Goal: Task Accomplishment & Management: Complete application form

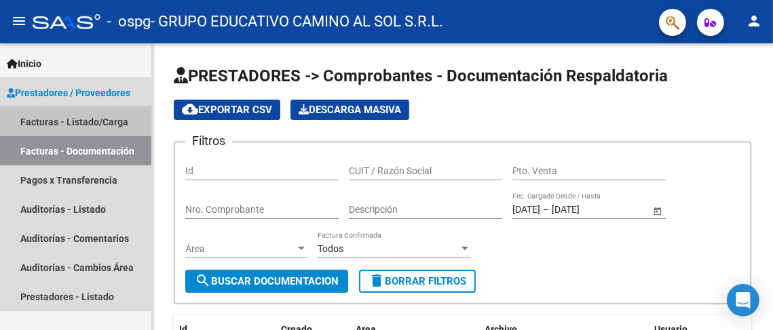
click at [98, 119] on link "Facturas - Listado/Carga" at bounding box center [75, 121] width 151 height 29
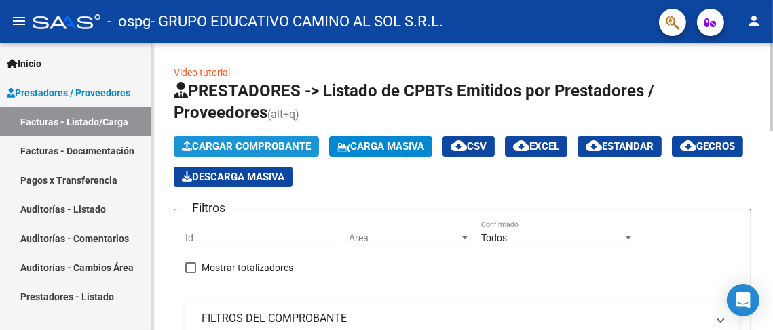
click at [264, 147] on span "Cargar Comprobante" at bounding box center [246, 146] width 129 height 12
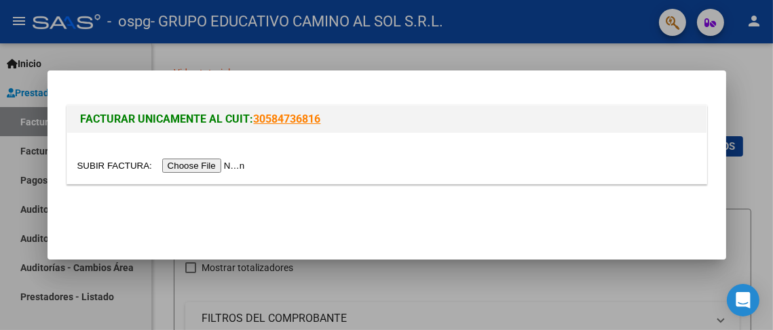
click at [182, 162] on input "file" at bounding box center [163, 166] width 172 height 14
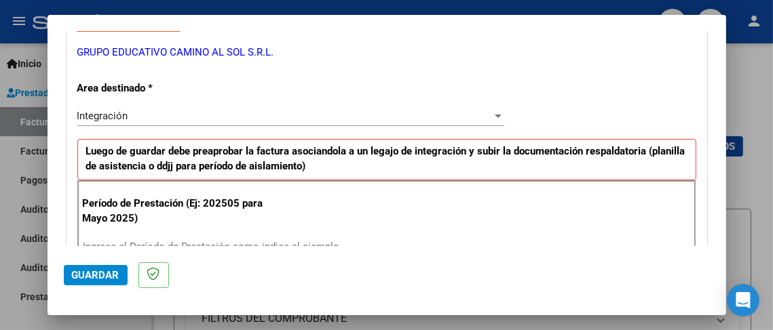
scroll to position [339, 0]
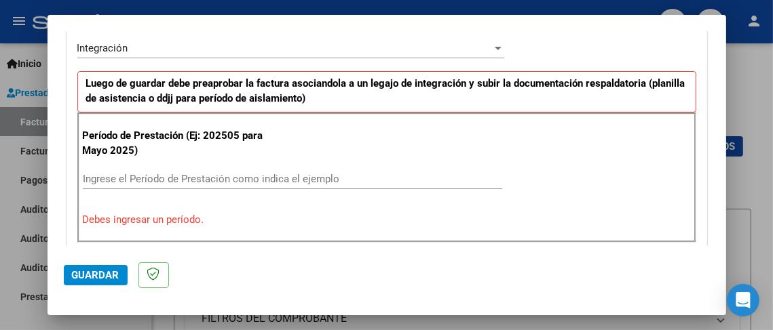
click at [101, 176] on input "Ingrese el Período de Prestación como indica el ejemplo" at bounding box center [292, 179] width 419 height 12
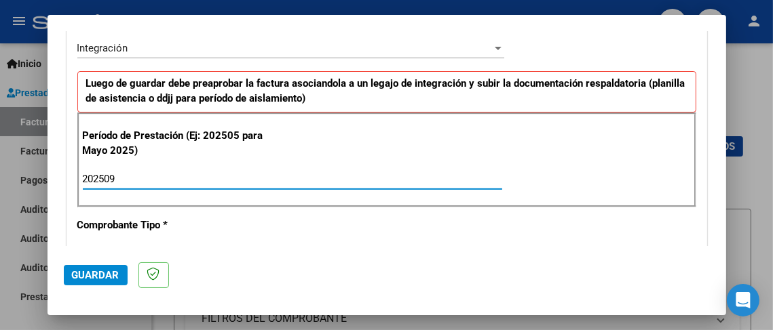
type input "202509"
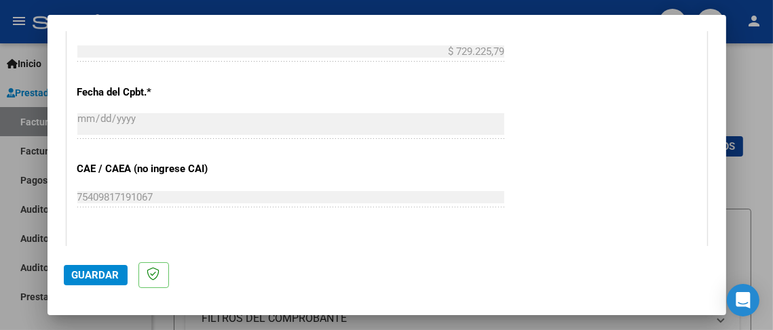
scroll to position [814, 0]
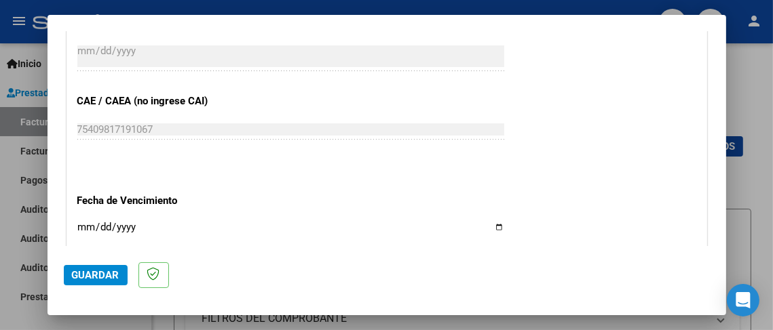
click at [81, 226] on input "Ingresar la fecha" at bounding box center [290, 233] width 427 height 22
type input "[DATE]"
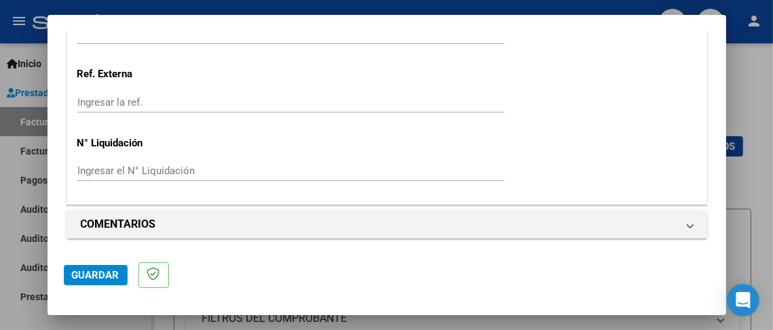
scroll to position [1018, 0]
click at [111, 270] on span "Guardar" at bounding box center [95, 275] width 47 height 12
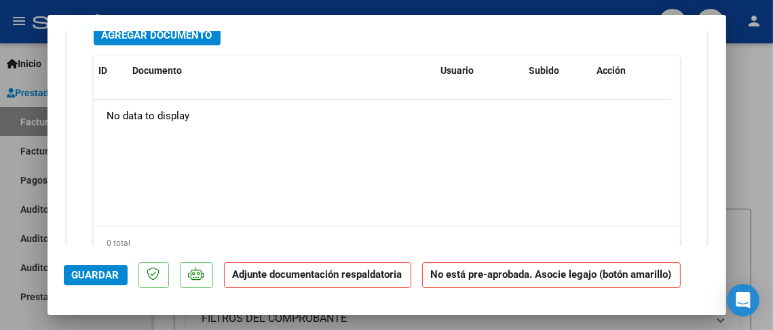
scroll to position [1221, 0]
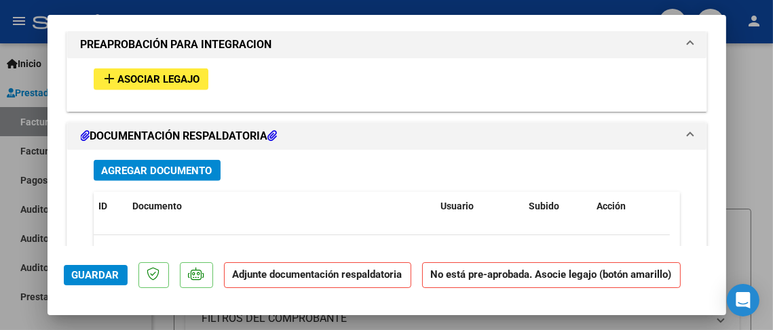
click at [170, 74] on span "Asociar Legajo" at bounding box center [159, 80] width 82 height 12
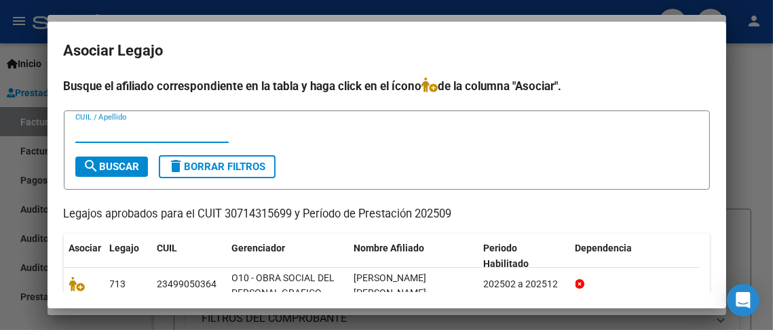
scroll to position [67, 0]
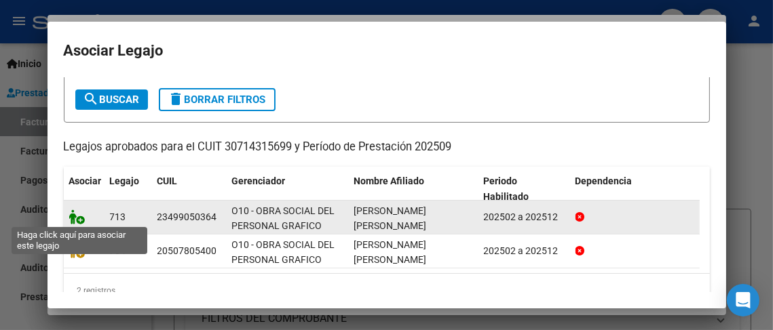
click at [79, 217] on icon at bounding box center [77, 217] width 16 height 15
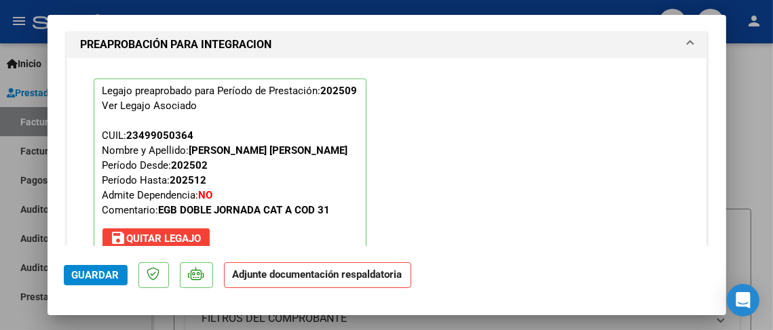
scroll to position [1392, 0]
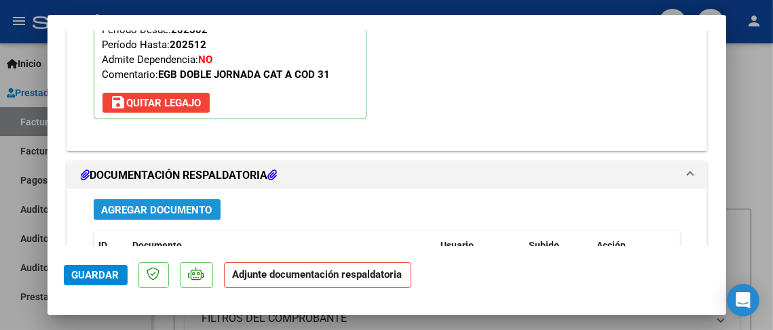
click at [183, 208] on span "Agregar Documento" at bounding box center [157, 210] width 111 height 12
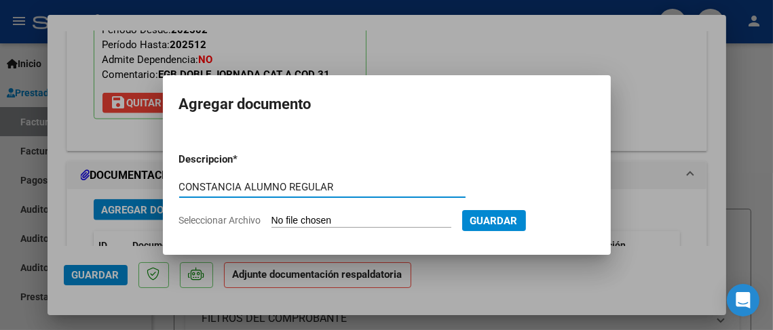
type input "CONSTANCIA ALUMNO REGULAR"
click at [321, 220] on input "Seleccionar Archivo" at bounding box center [361, 221] width 180 height 13
type input "C:\fakepath\[PERSON_NAME] SEPTIEMBRE.pdf"
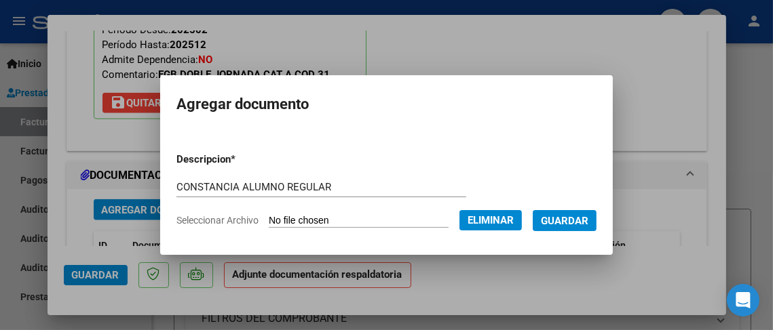
click at [578, 220] on span "Guardar" at bounding box center [564, 221] width 47 height 12
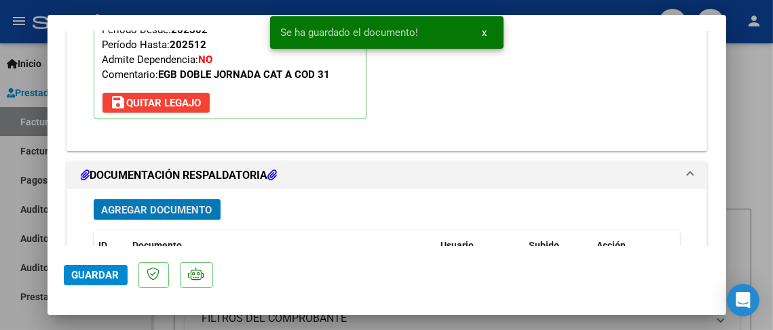
click at [147, 204] on span "Agregar Documento" at bounding box center [157, 210] width 111 height 12
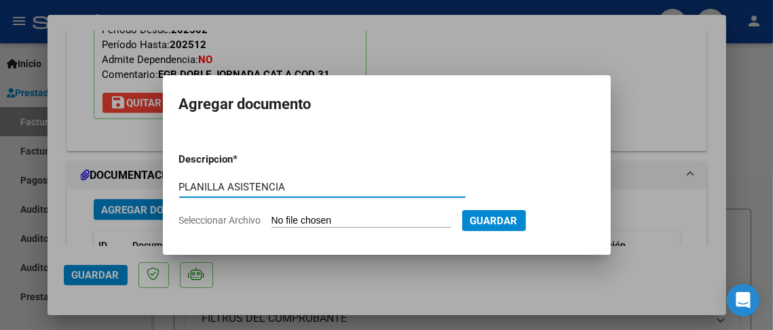
type input "PLANILLA ASISTENCIA"
click at [310, 220] on input "Seleccionar Archivo" at bounding box center [361, 221] width 180 height 13
type input "C:\fakepath\PLANILLA [PERSON_NAME] SEPTIEMBRE.pdf"
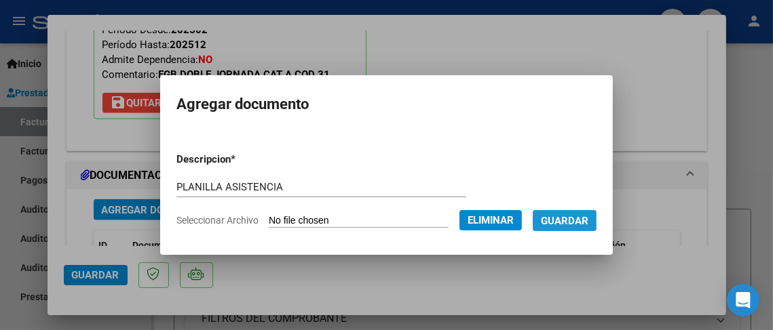
click at [577, 220] on span "Guardar" at bounding box center [564, 221] width 47 height 12
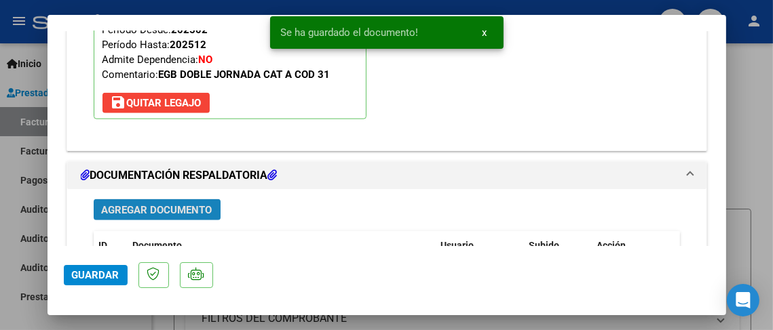
click at [170, 206] on span "Agregar Documento" at bounding box center [157, 210] width 111 height 12
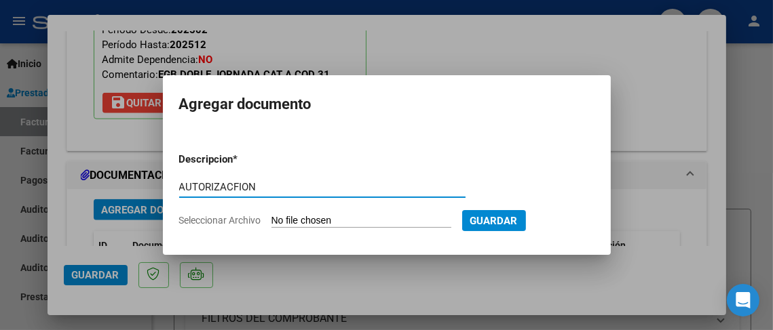
click at [239, 183] on input "AUTORIZACFION" at bounding box center [322, 187] width 286 height 12
type input "AUTORIZACION"
click at [319, 219] on input "Seleccionar Archivo" at bounding box center [361, 221] width 180 height 13
type input "C:\fakepath\AUTORIZACION [PERSON_NAME] 2025.odt"
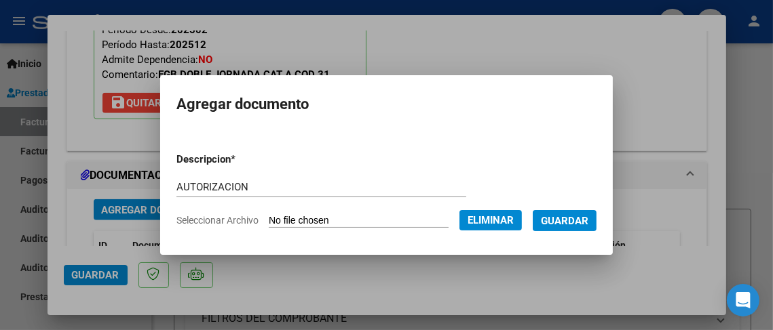
click at [570, 215] on span "Guardar" at bounding box center [564, 221] width 47 height 12
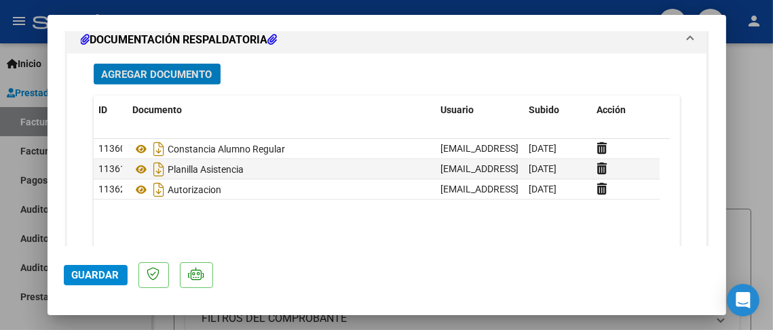
scroll to position [1621, 0]
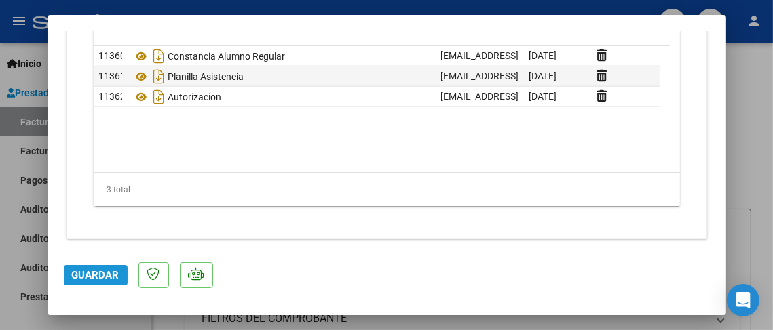
click at [101, 271] on span "Guardar" at bounding box center [95, 275] width 47 height 12
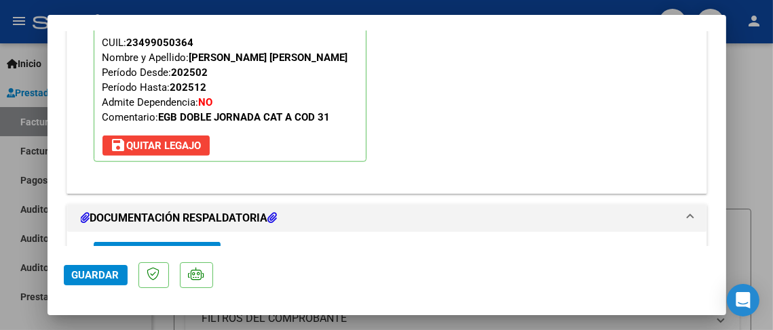
scroll to position [1282, 0]
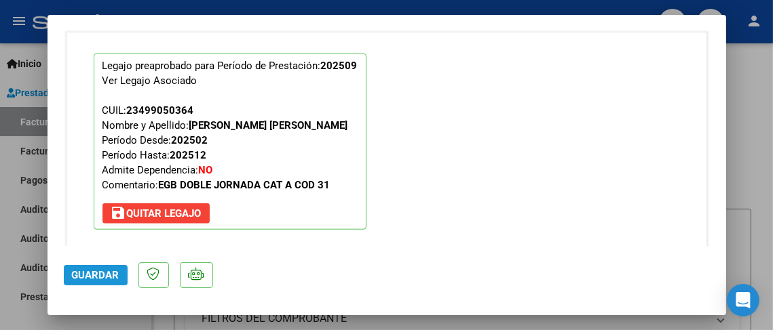
click at [86, 277] on span "Guardar" at bounding box center [95, 275] width 47 height 12
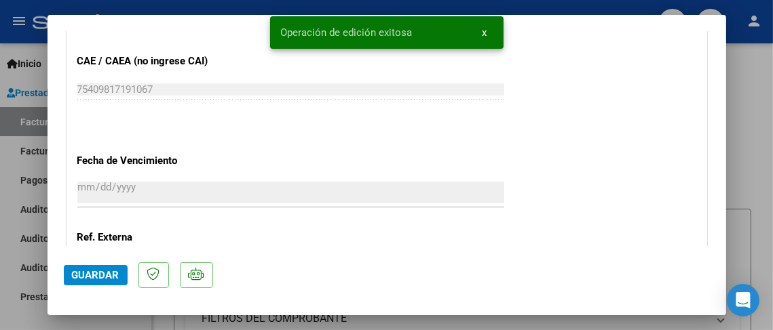
scroll to position [264, 0]
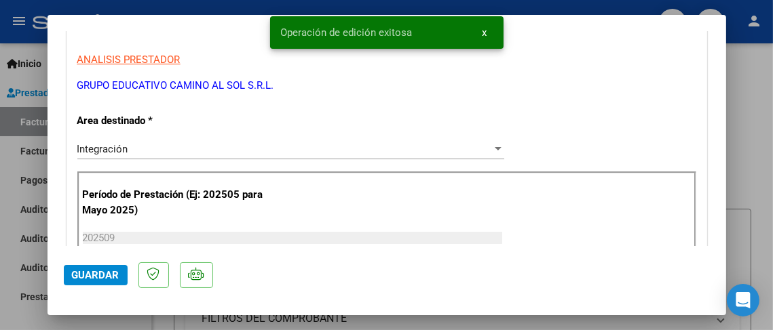
click at [38, 118] on div at bounding box center [386, 165] width 773 height 330
type input "$ 0,00"
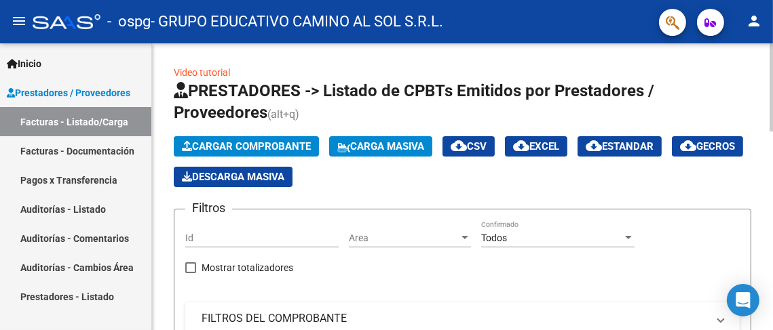
click at [277, 138] on button "Cargar Comprobante" at bounding box center [246, 146] width 145 height 20
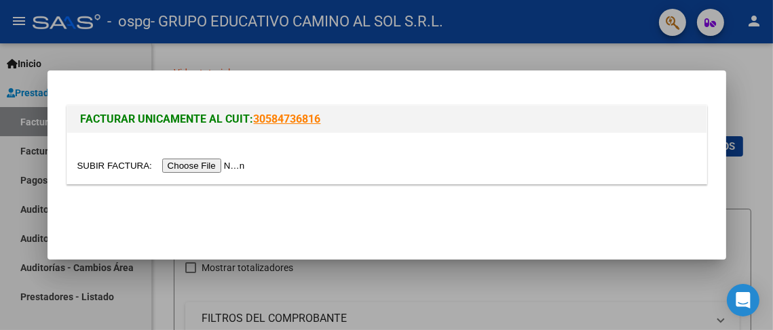
click at [227, 164] on input "file" at bounding box center [163, 166] width 172 height 14
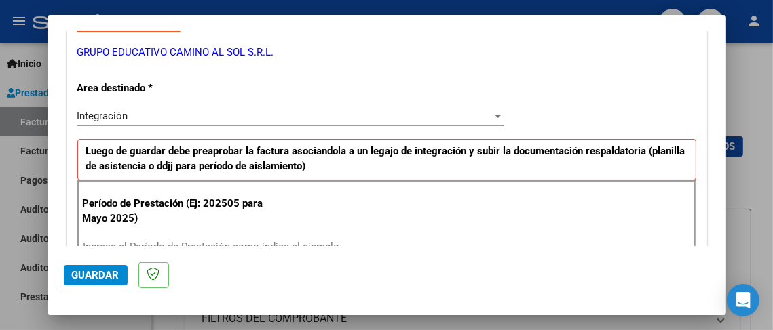
scroll to position [339, 0]
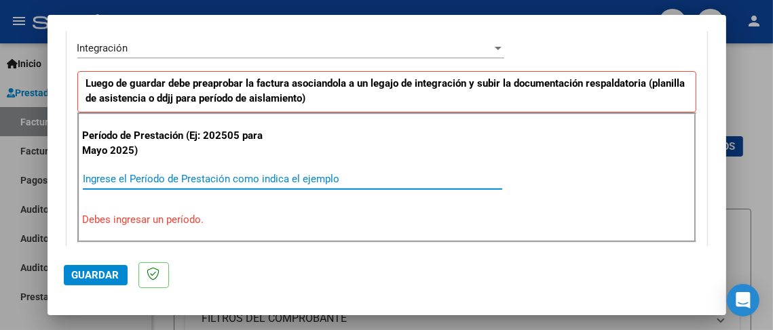
click at [106, 180] on input "Ingrese el Período de Prestación como indica el ejemplo" at bounding box center [292, 179] width 419 height 12
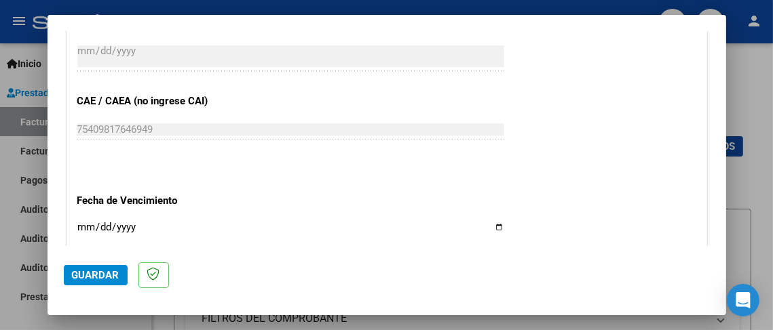
scroll to position [950, 0]
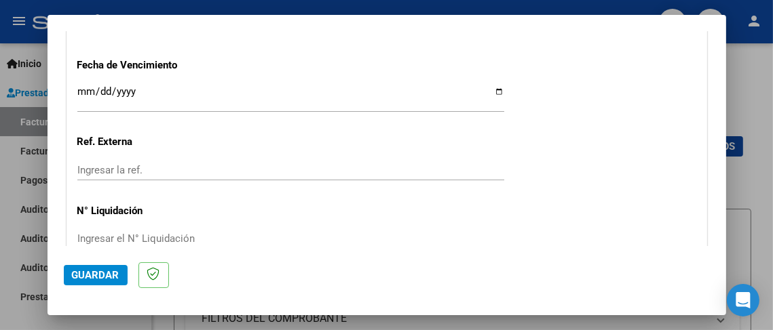
type input "202509"
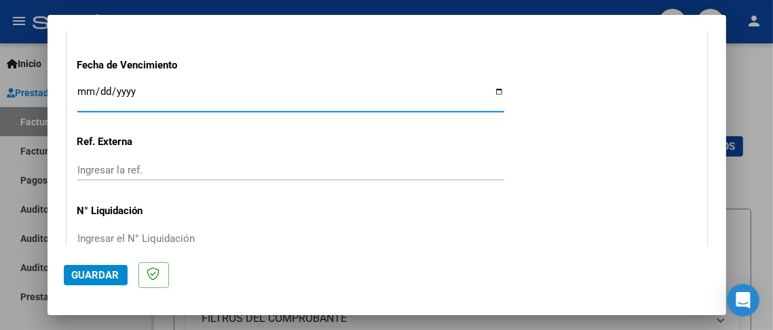
click at [84, 92] on input "Ingresar la fecha" at bounding box center [290, 97] width 427 height 22
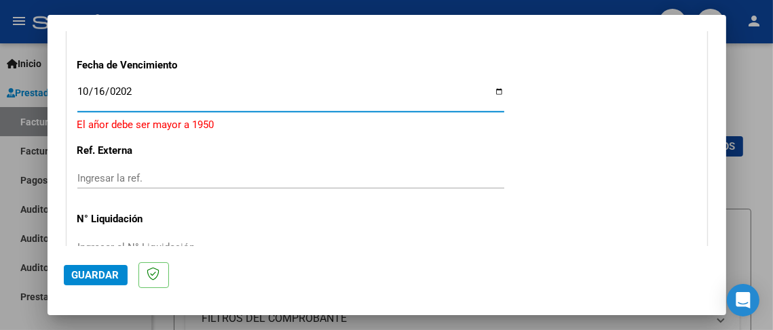
type input "[DATE]"
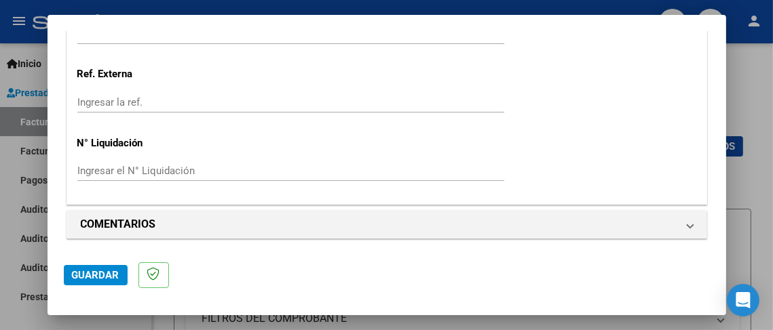
scroll to position [1018, 0]
click at [109, 269] on span "Guardar" at bounding box center [95, 275] width 47 height 12
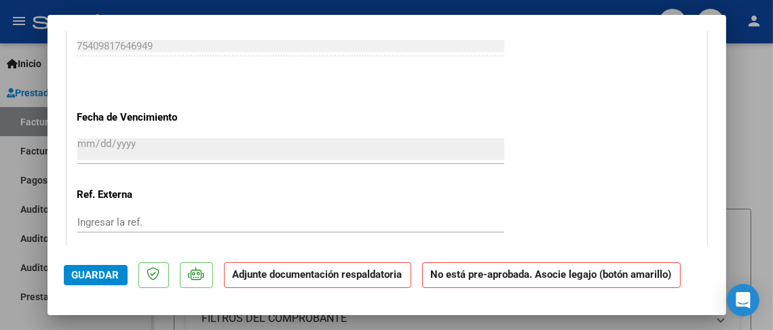
scroll to position [1153, 0]
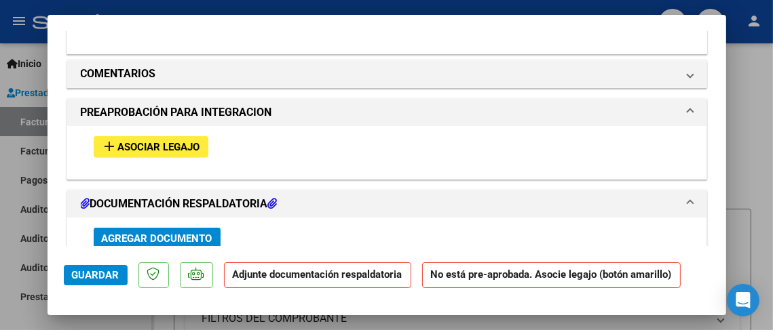
click at [150, 142] on span "Asociar Legajo" at bounding box center [159, 148] width 82 height 12
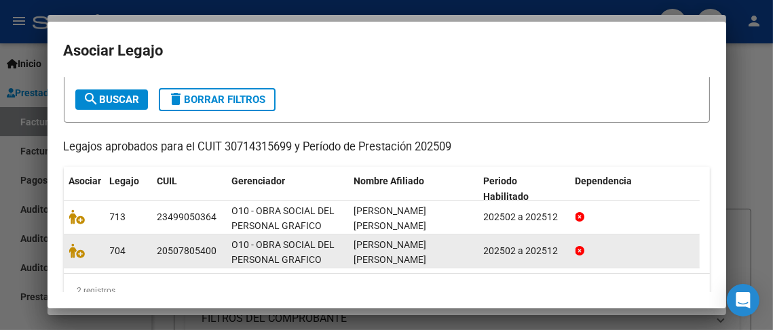
scroll to position [92, 0]
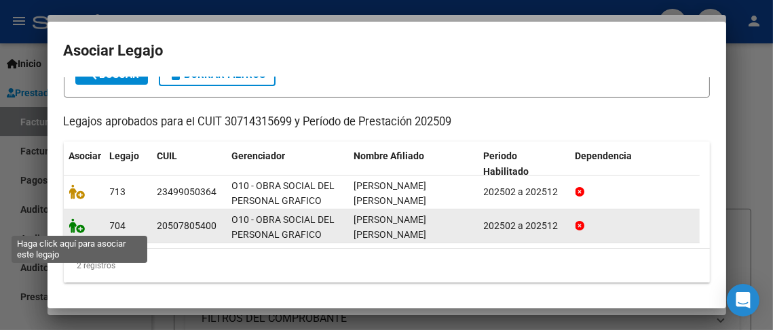
click at [79, 227] on icon at bounding box center [77, 225] width 16 height 15
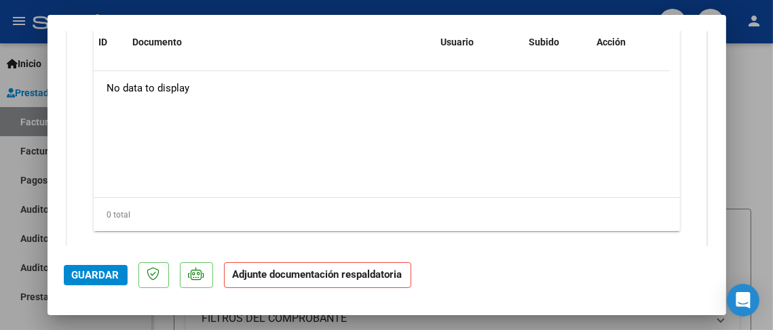
scroll to position [1392, 0]
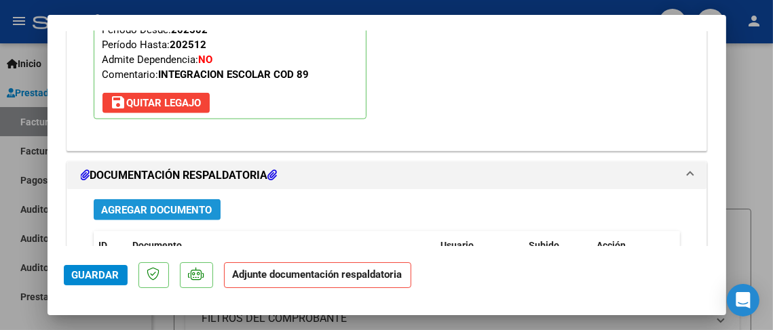
click at [163, 204] on span "Agregar Documento" at bounding box center [157, 210] width 111 height 12
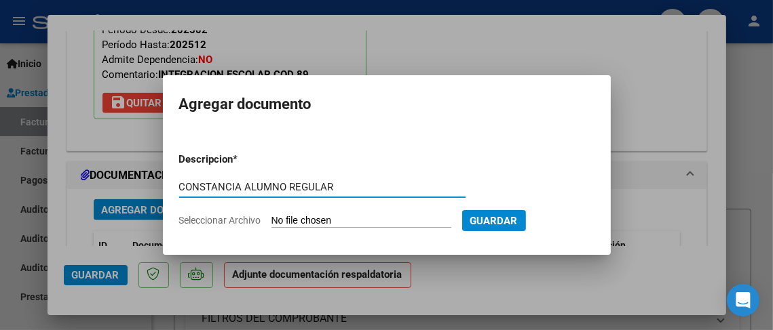
type input "CONSTANCIA ALUMNO REGULAR"
click at [356, 218] on input "Seleccionar Archivo" at bounding box center [361, 221] width 180 height 13
type input "C:\fakepath\[PERSON_NAME] SEPTIEMBRE.pdf"
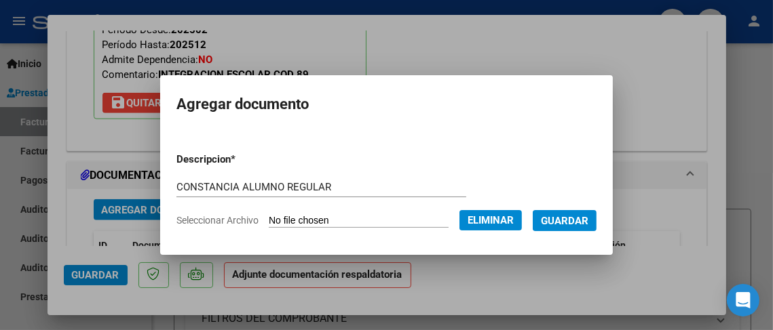
click at [568, 219] on span "Guardar" at bounding box center [564, 221] width 47 height 12
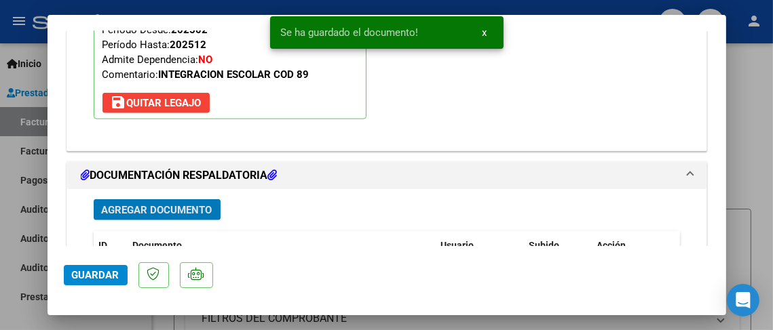
click at [189, 207] on span "Agregar Documento" at bounding box center [157, 210] width 111 height 12
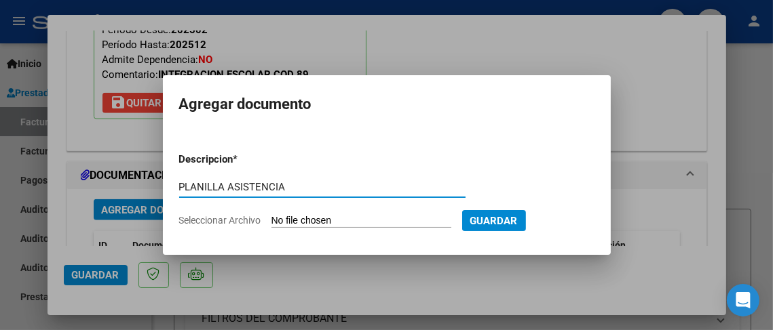
type input "PLANILLA ASISTENCIA"
click at [299, 223] on input "Seleccionar Archivo" at bounding box center [361, 221] width 180 height 13
type input "C:\fakepath\PLANILLA [PERSON_NAME] SEPTIEMBRE.pdf"
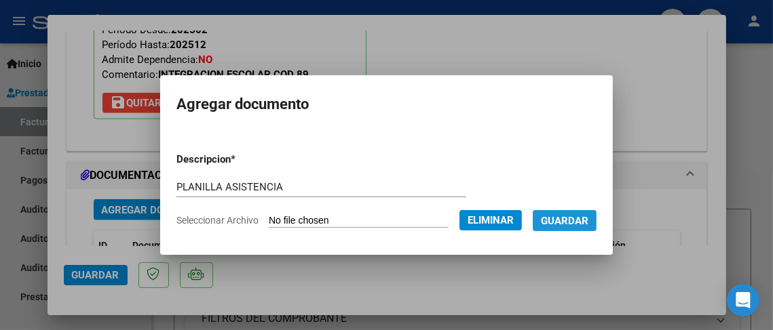
click at [579, 220] on span "Guardar" at bounding box center [564, 221] width 47 height 12
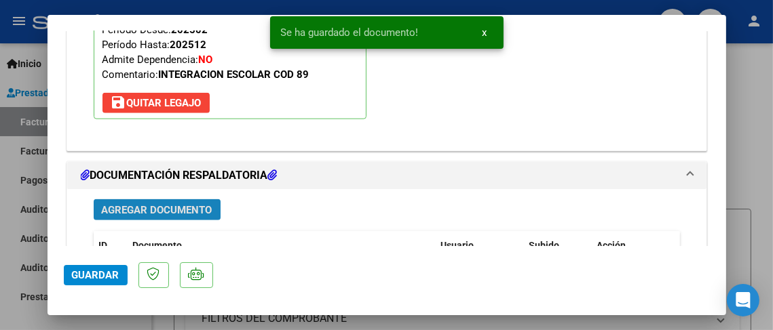
click at [170, 204] on span "Agregar Documento" at bounding box center [157, 210] width 111 height 12
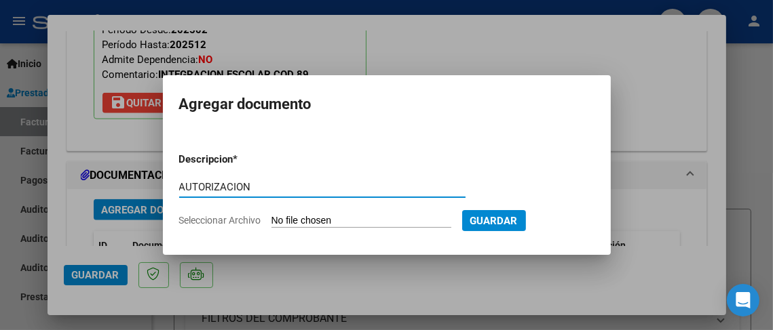
type input "AUTORIZACION"
click at [304, 214] on app-file-uploader "Seleccionar Archivo" at bounding box center [320, 220] width 283 height 12
click at [304, 218] on input "Seleccionar Archivo" at bounding box center [361, 221] width 180 height 13
type input "C:\fakepath\AUTORIZACION [PERSON_NAME] 2025.odt"
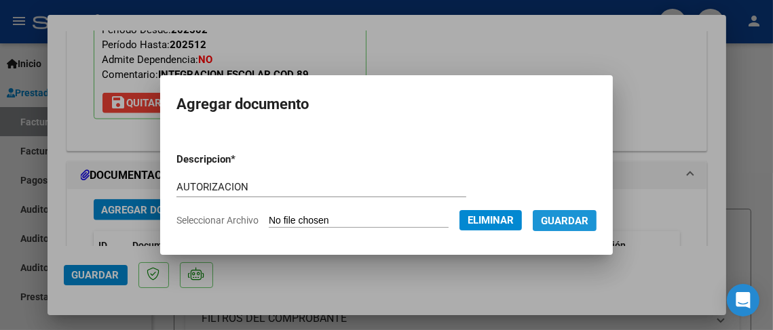
click at [569, 216] on span "Guardar" at bounding box center [564, 221] width 47 height 12
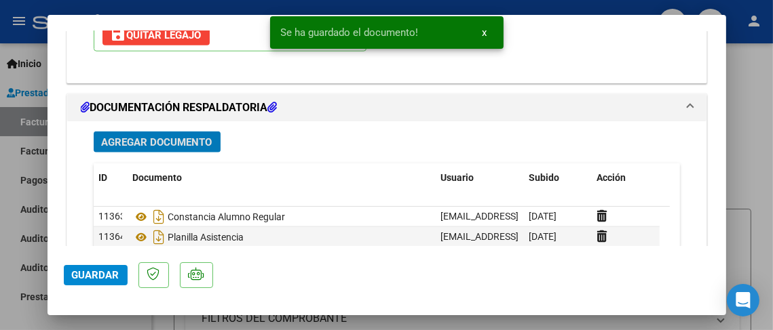
scroll to position [1528, 0]
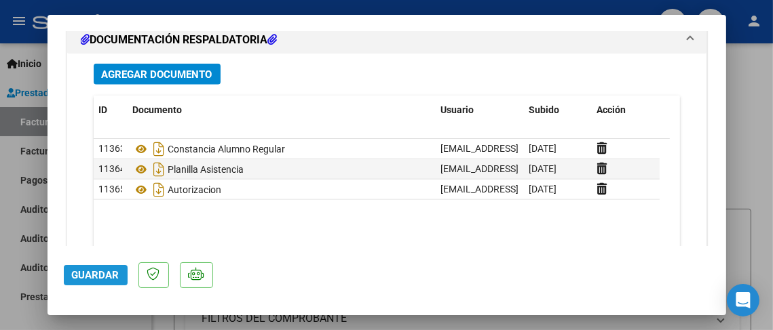
click at [92, 274] on span "Guardar" at bounding box center [95, 275] width 47 height 12
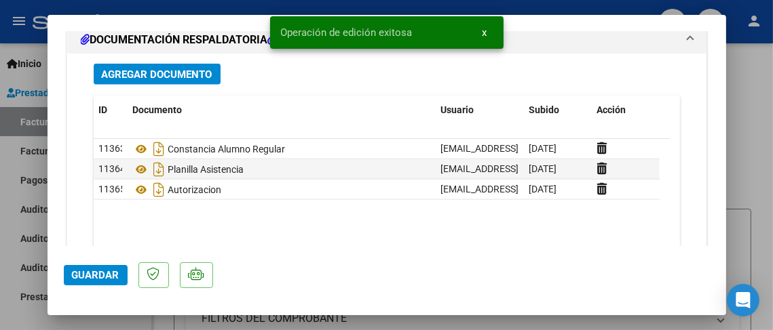
click at [32, 167] on div at bounding box center [386, 165] width 773 height 330
type input "$ 0,00"
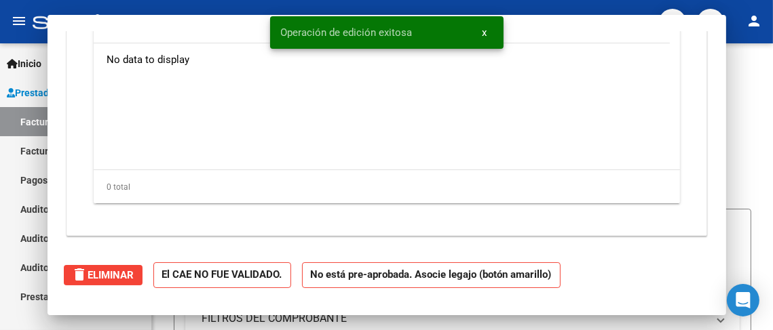
scroll to position [1365, 0]
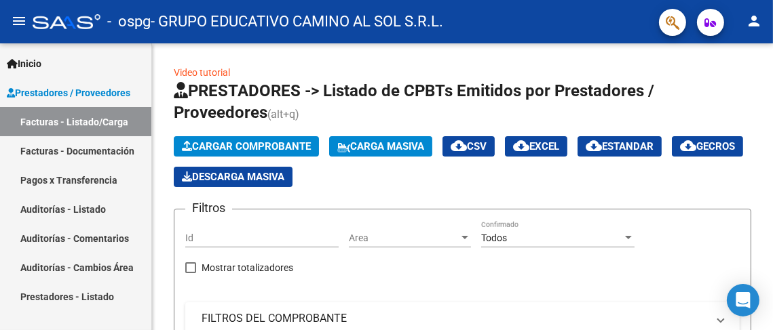
click at [78, 149] on link "Facturas - Documentación" at bounding box center [75, 150] width 151 height 29
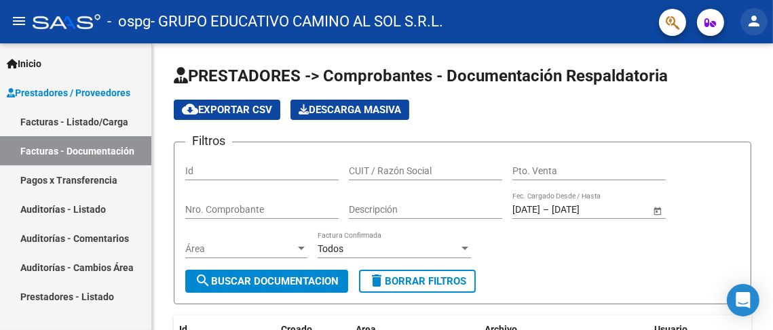
click at [750, 23] on mat-icon "person" at bounding box center [754, 21] width 16 height 16
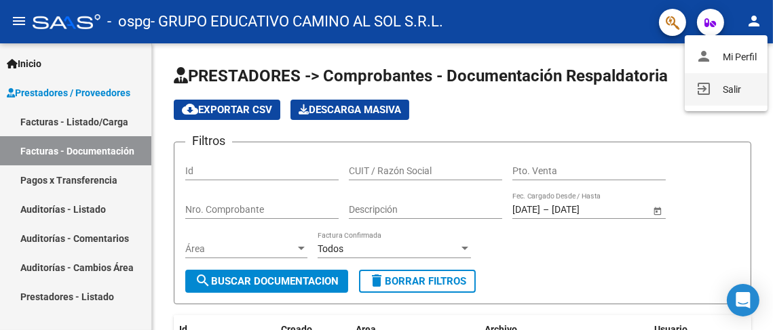
click at [737, 87] on button "exit_to_app Salir" at bounding box center [726, 89] width 83 height 33
